Goal: Entertainment & Leisure: Consume media (video, audio)

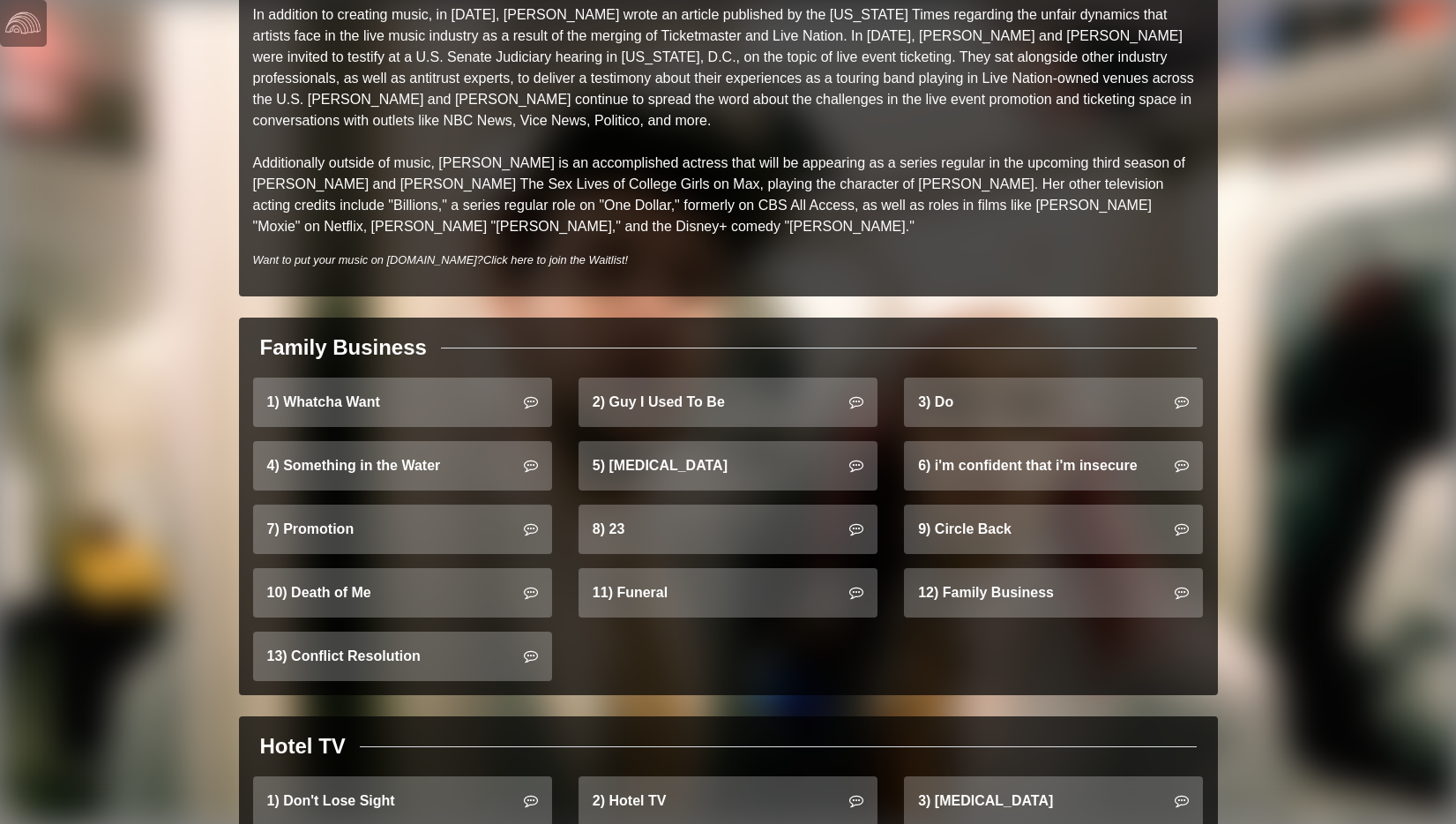
scroll to position [950, 0]
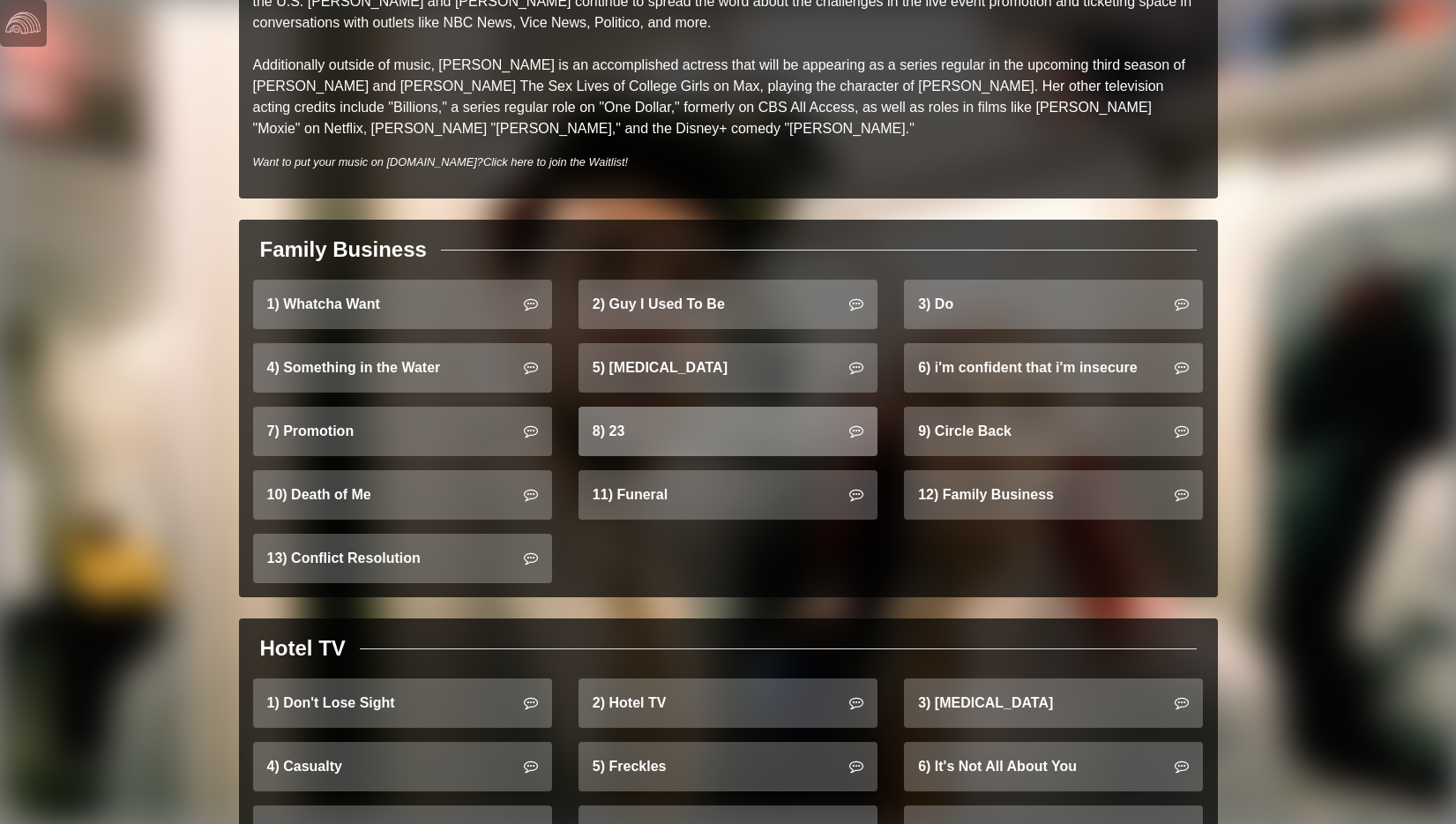
click at [646, 417] on link "8) 23" at bounding box center [728, 431] width 299 height 49
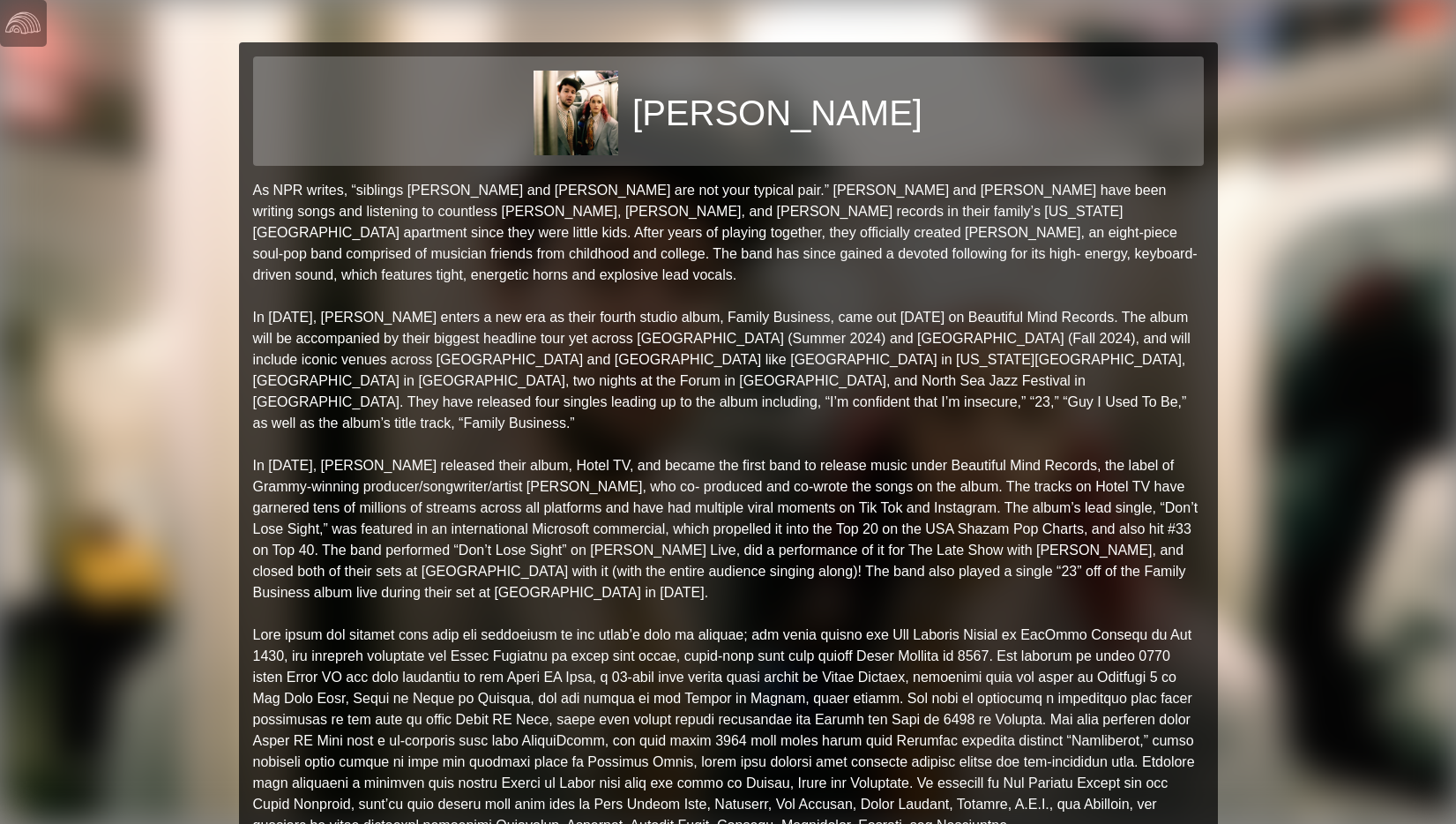
scroll to position [950, 0]
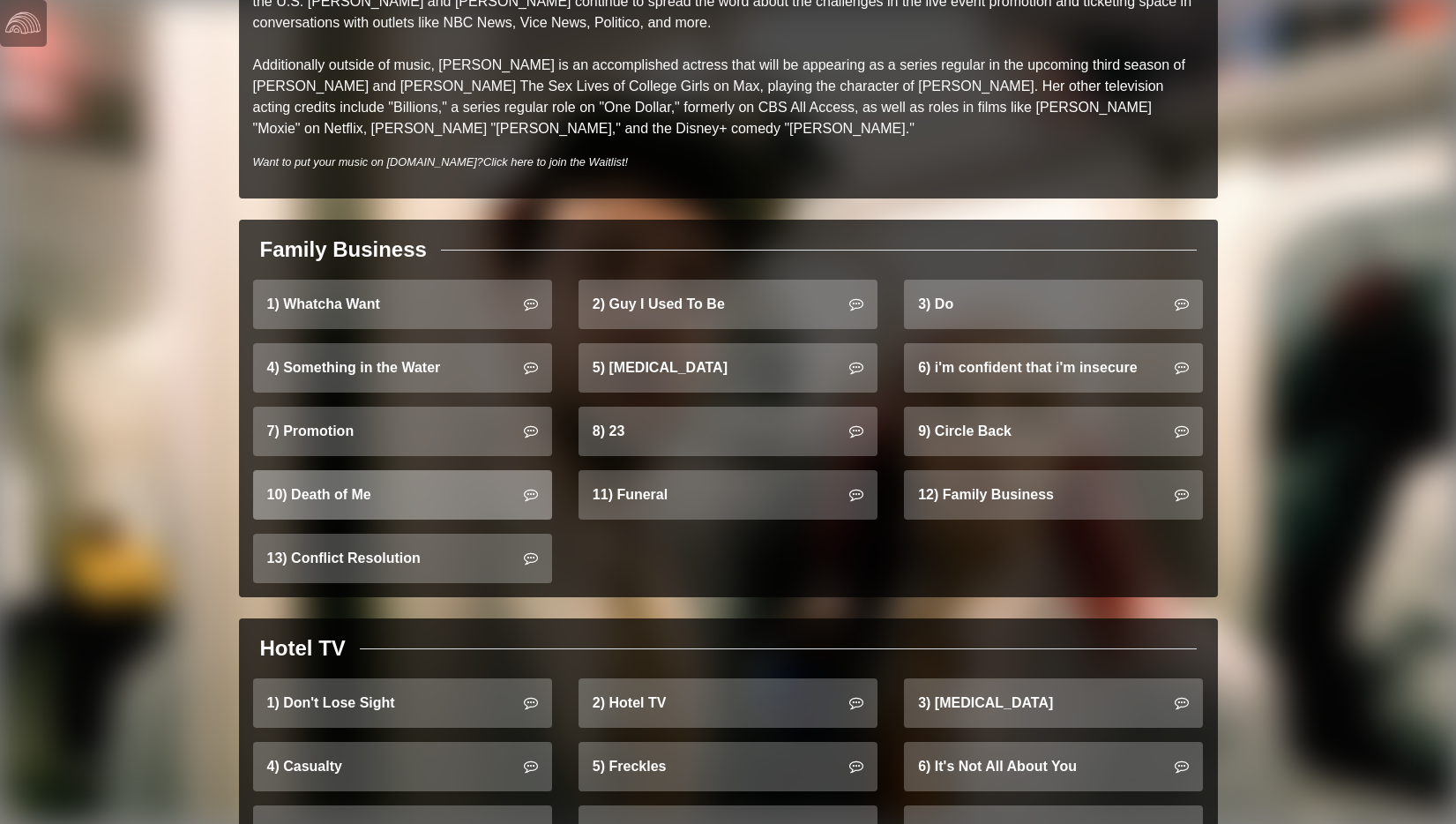
click at [430, 477] on link "10) Death of Me" at bounding box center [402, 495] width 299 height 49
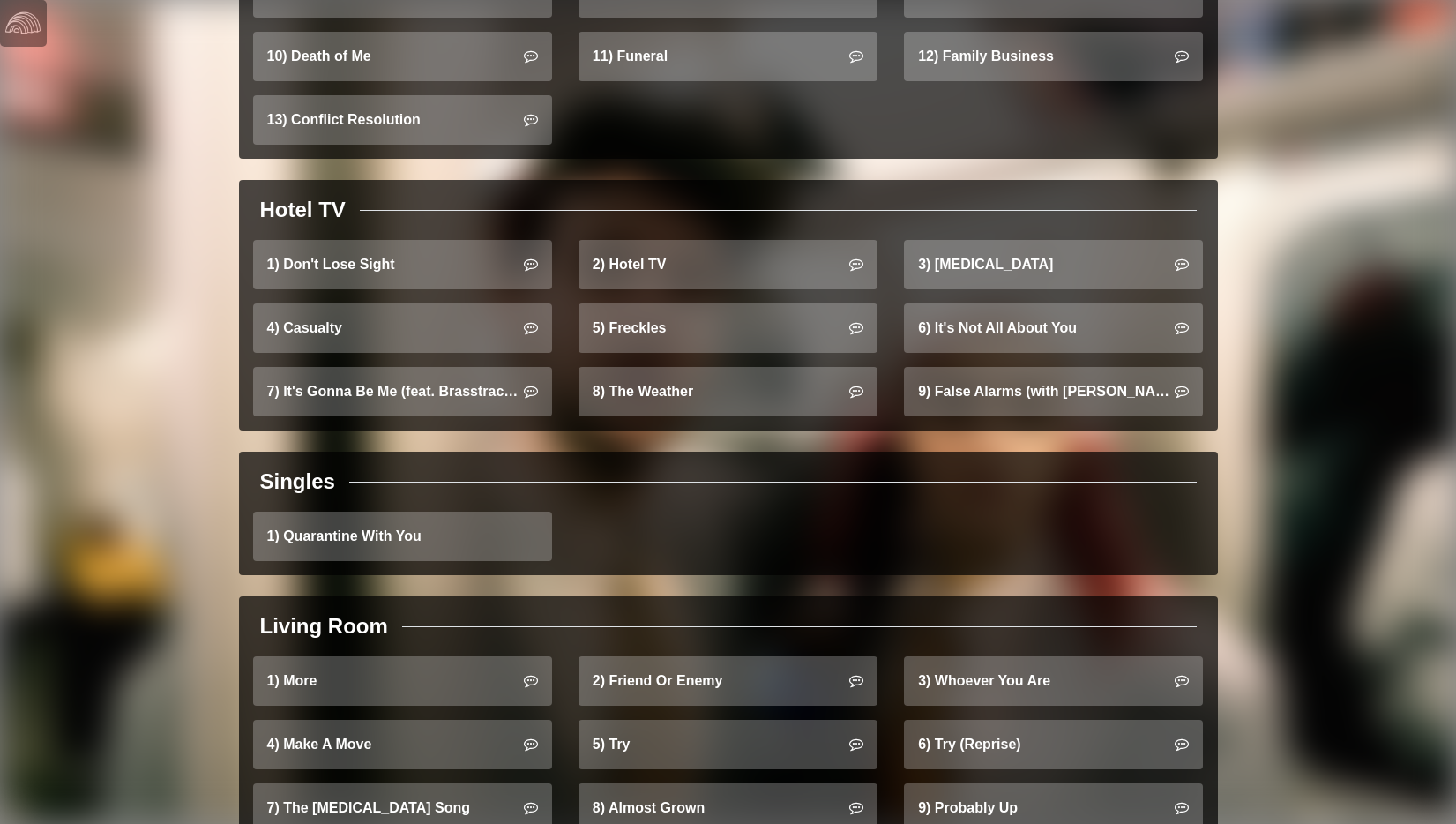
scroll to position [1563, 0]
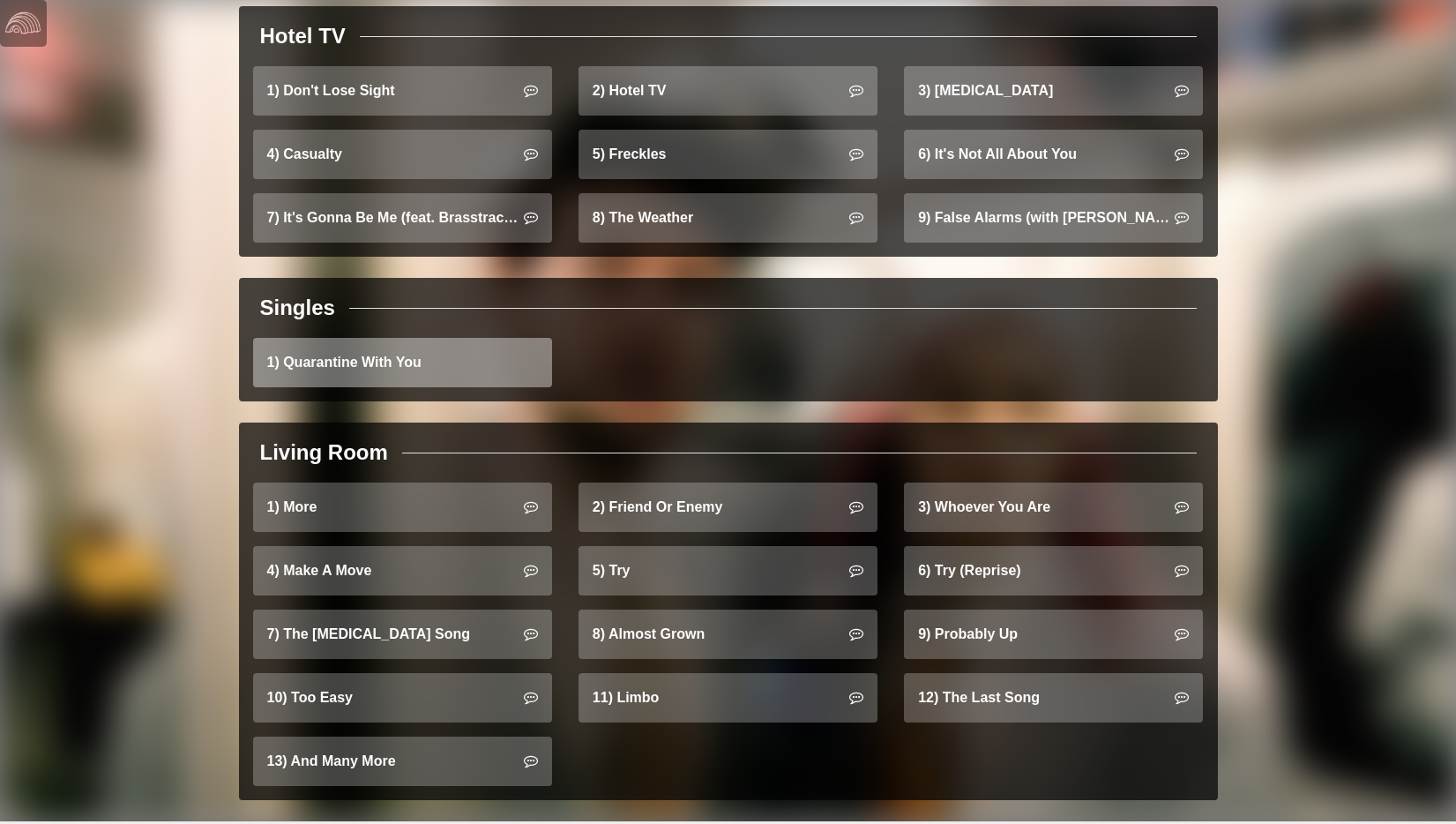
click at [322, 339] on link "1) Quarantine With You" at bounding box center [402, 362] width 299 height 49
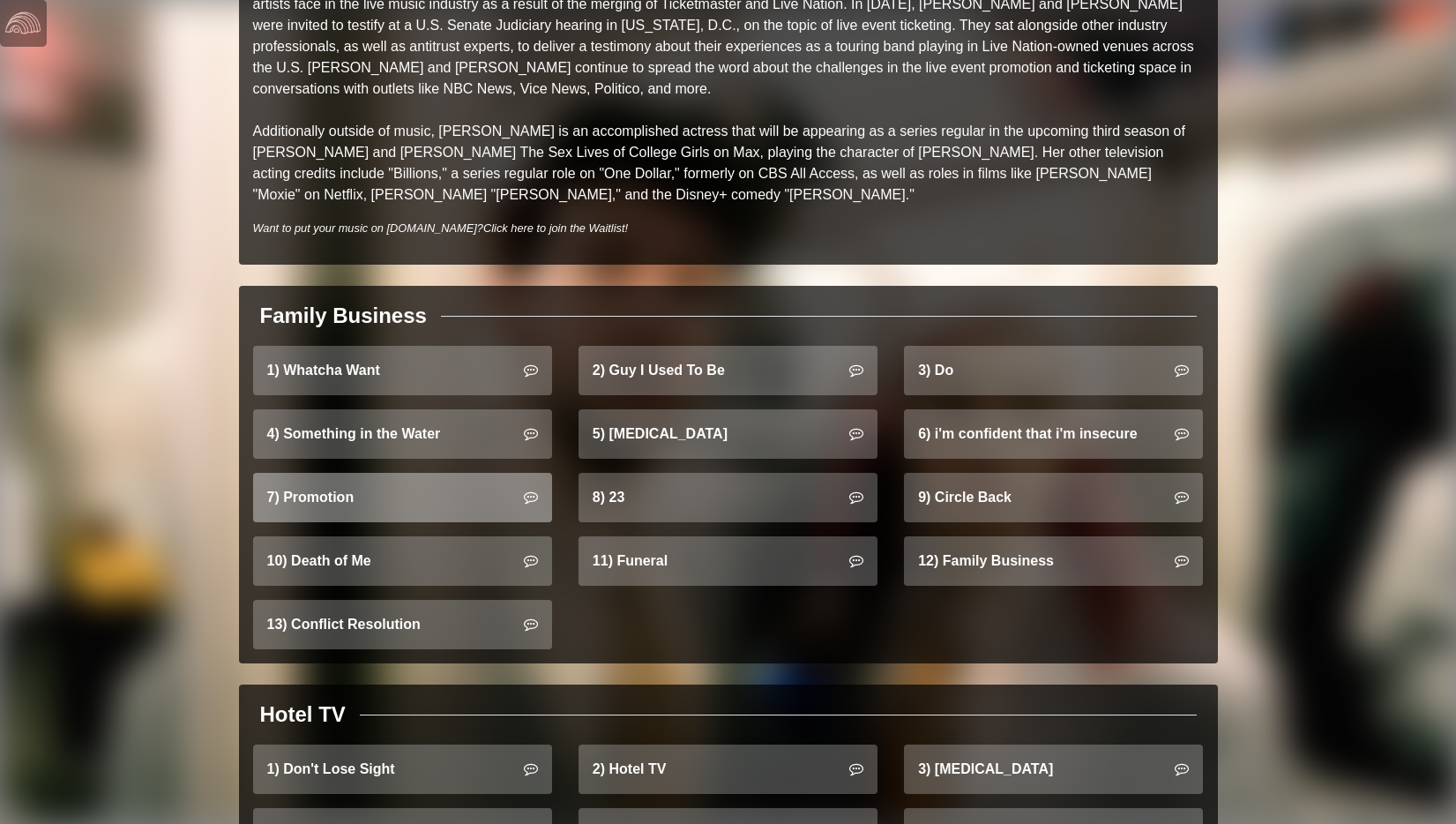
scroll to position [908, 0]
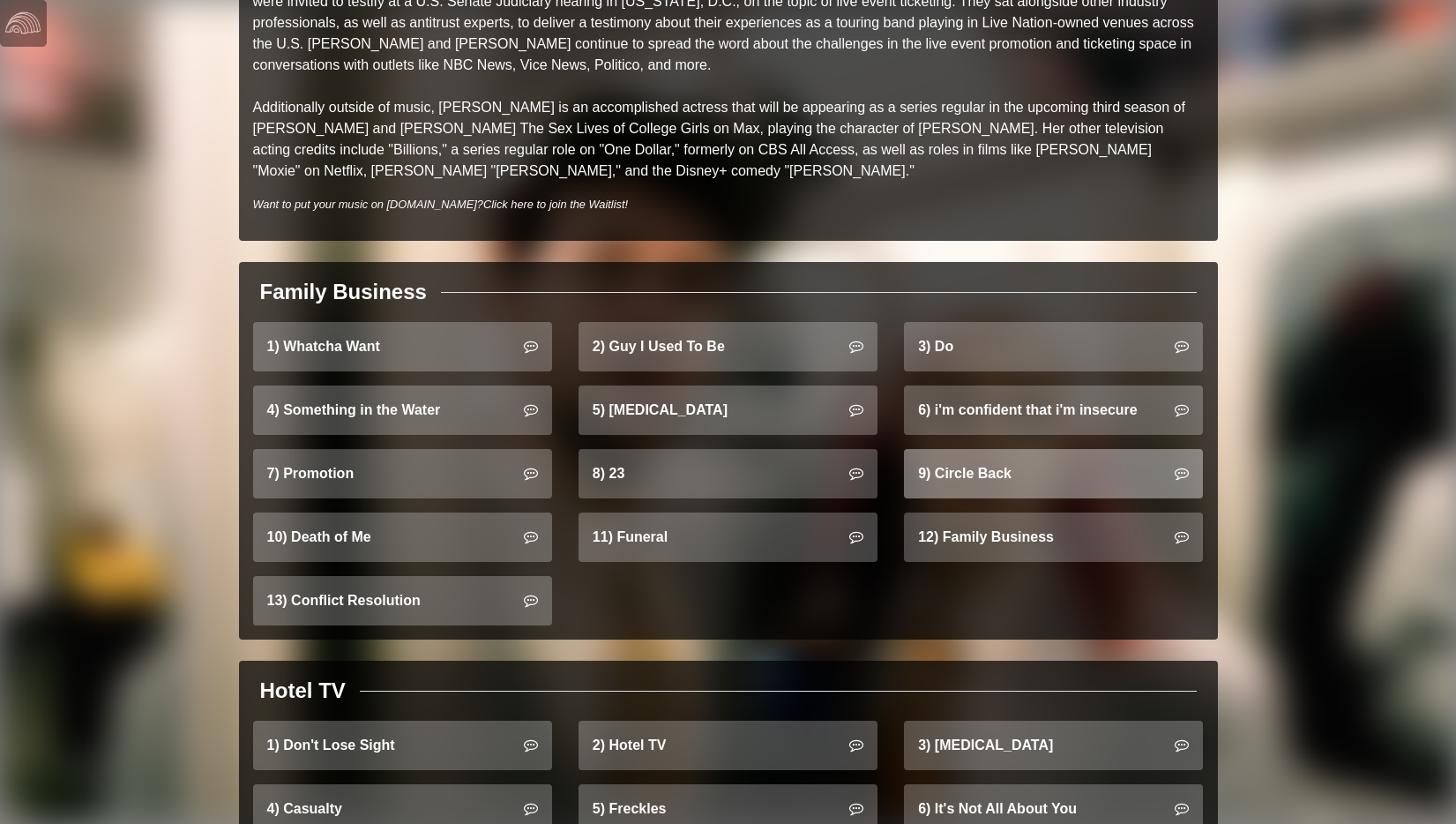
click at [954, 462] on link "9) Circle Back" at bounding box center [1053, 474] width 299 height 49
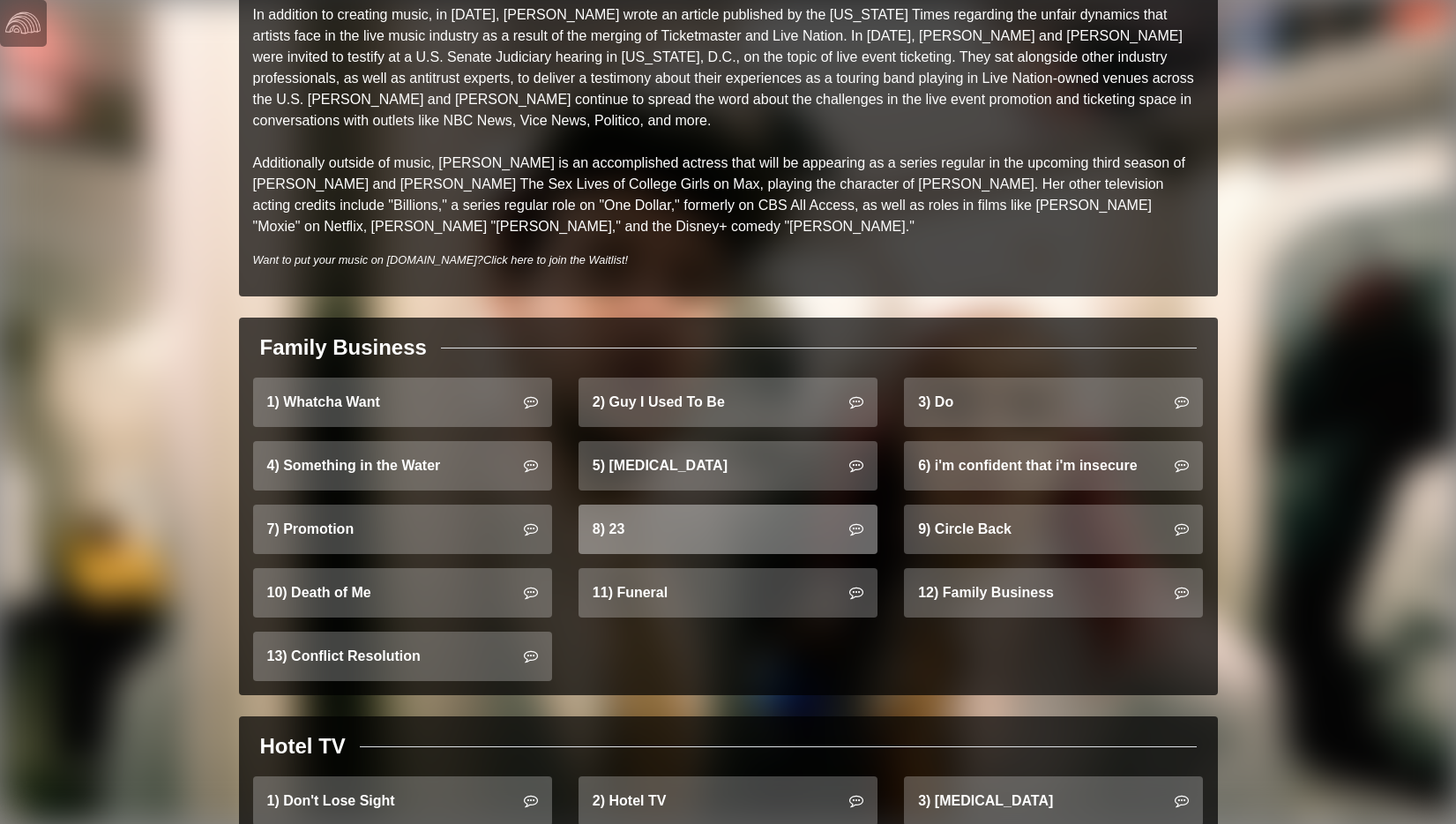
scroll to position [854, 0]
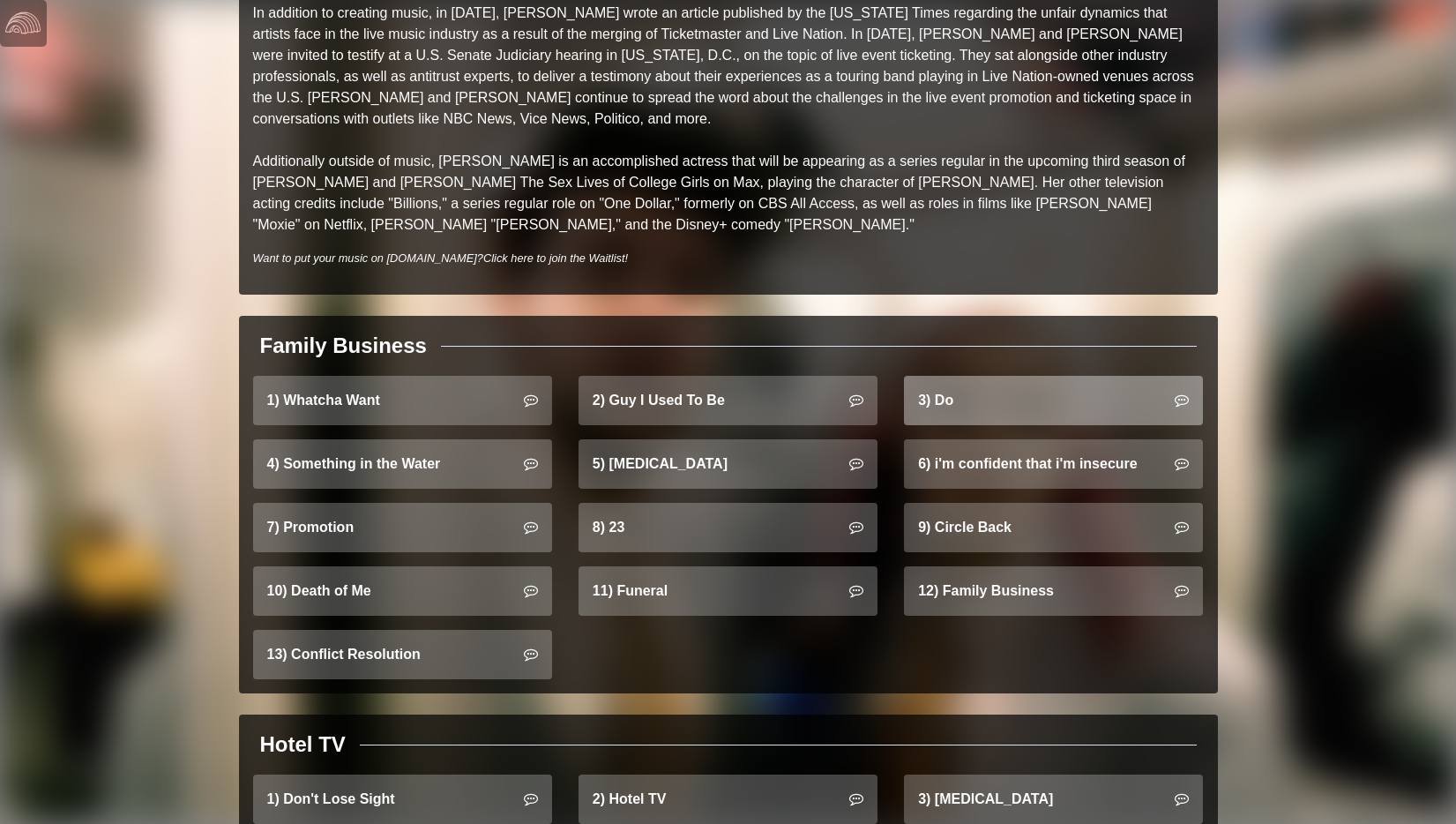
click at [980, 386] on link "3) Do" at bounding box center [1053, 400] width 299 height 49
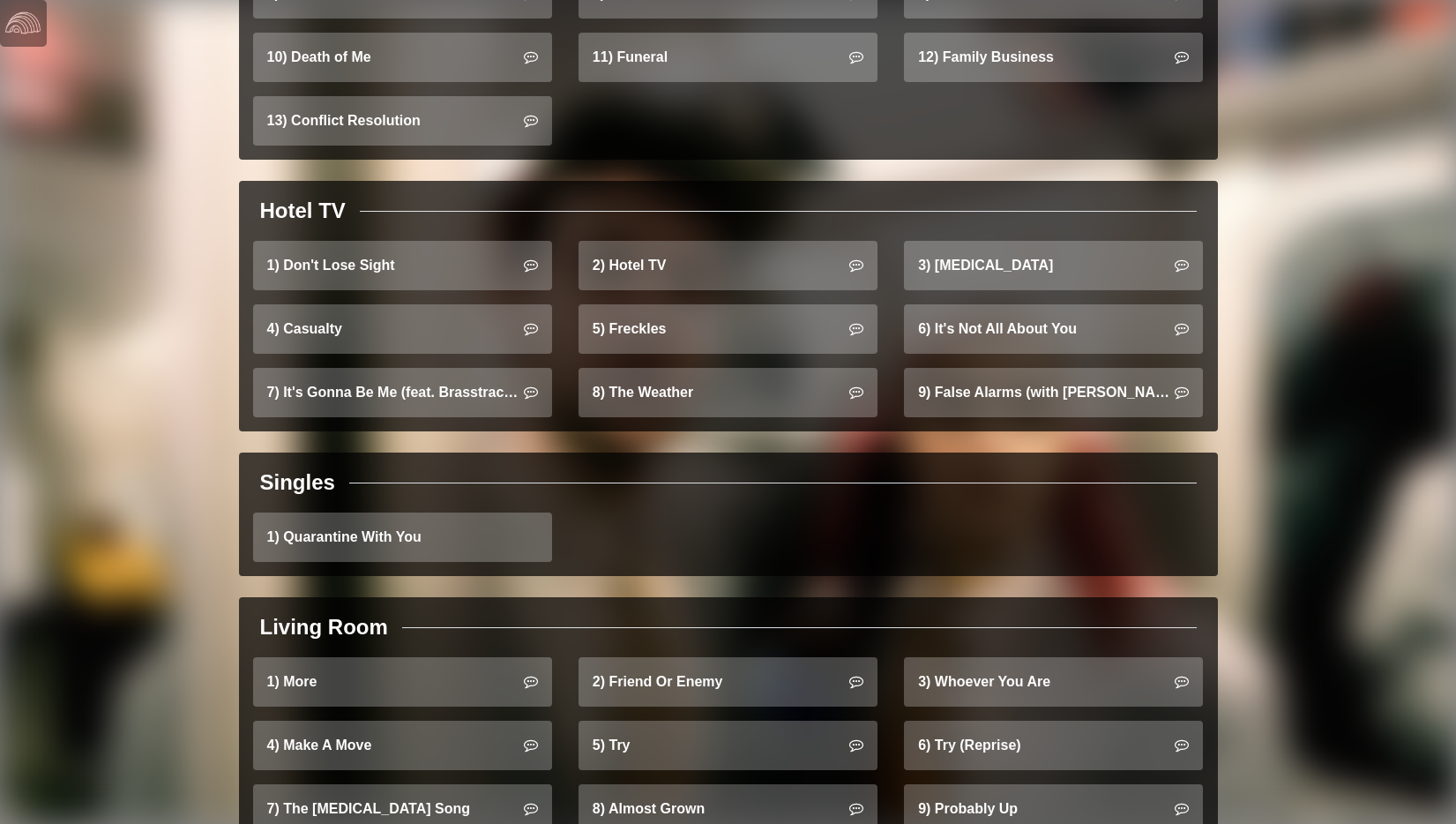
scroll to position [1563, 0]
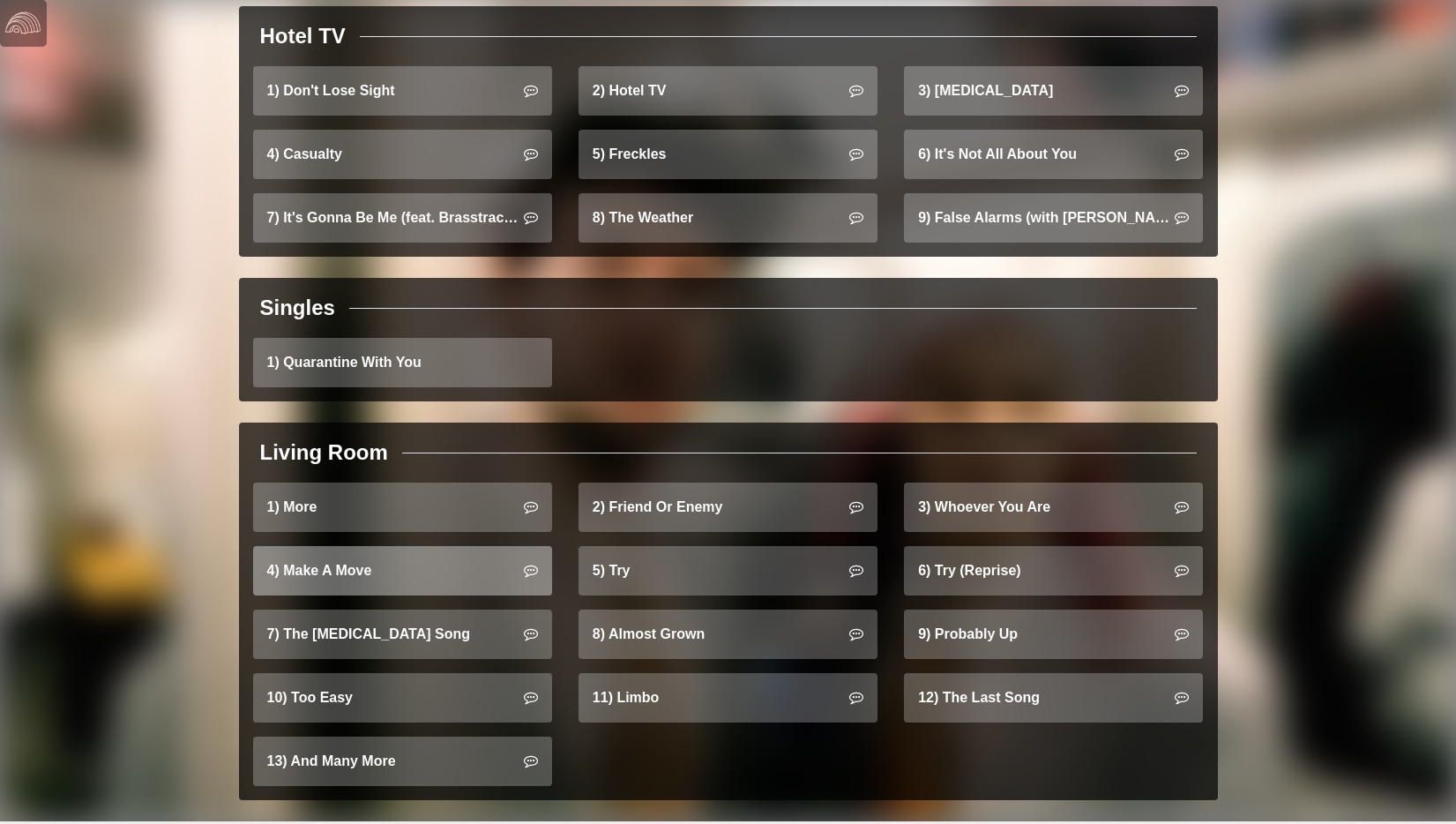
click at [360, 561] on link "4) Make A Move" at bounding box center [402, 570] width 299 height 49
